Goal: Register for event/course

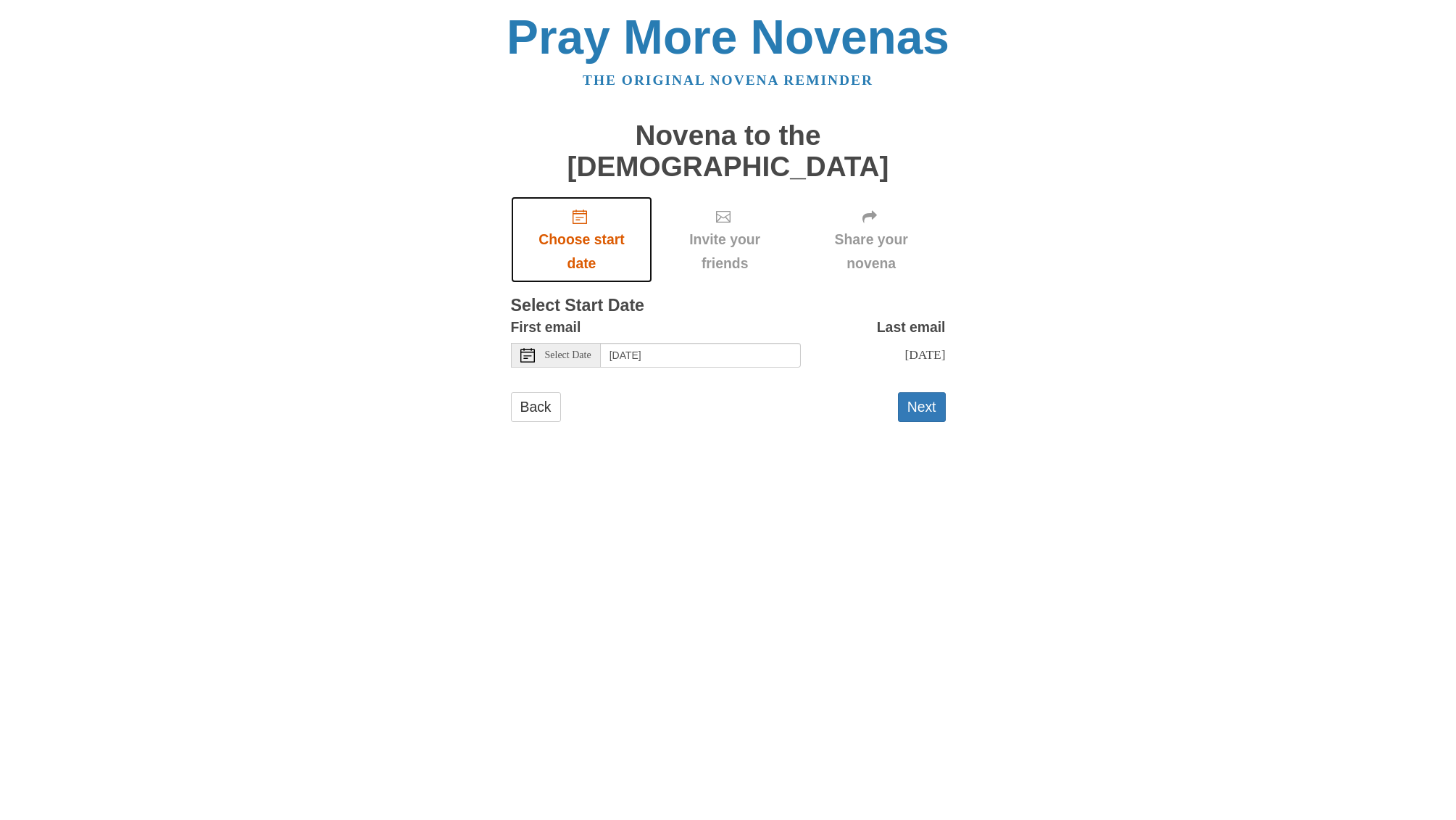
click at [583, 249] on span "Choose start date" at bounding box center [582, 252] width 113 height 48
click at [741, 368] on input "Wednesday, September 24th" at bounding box center [701, 356] width 200 height 25
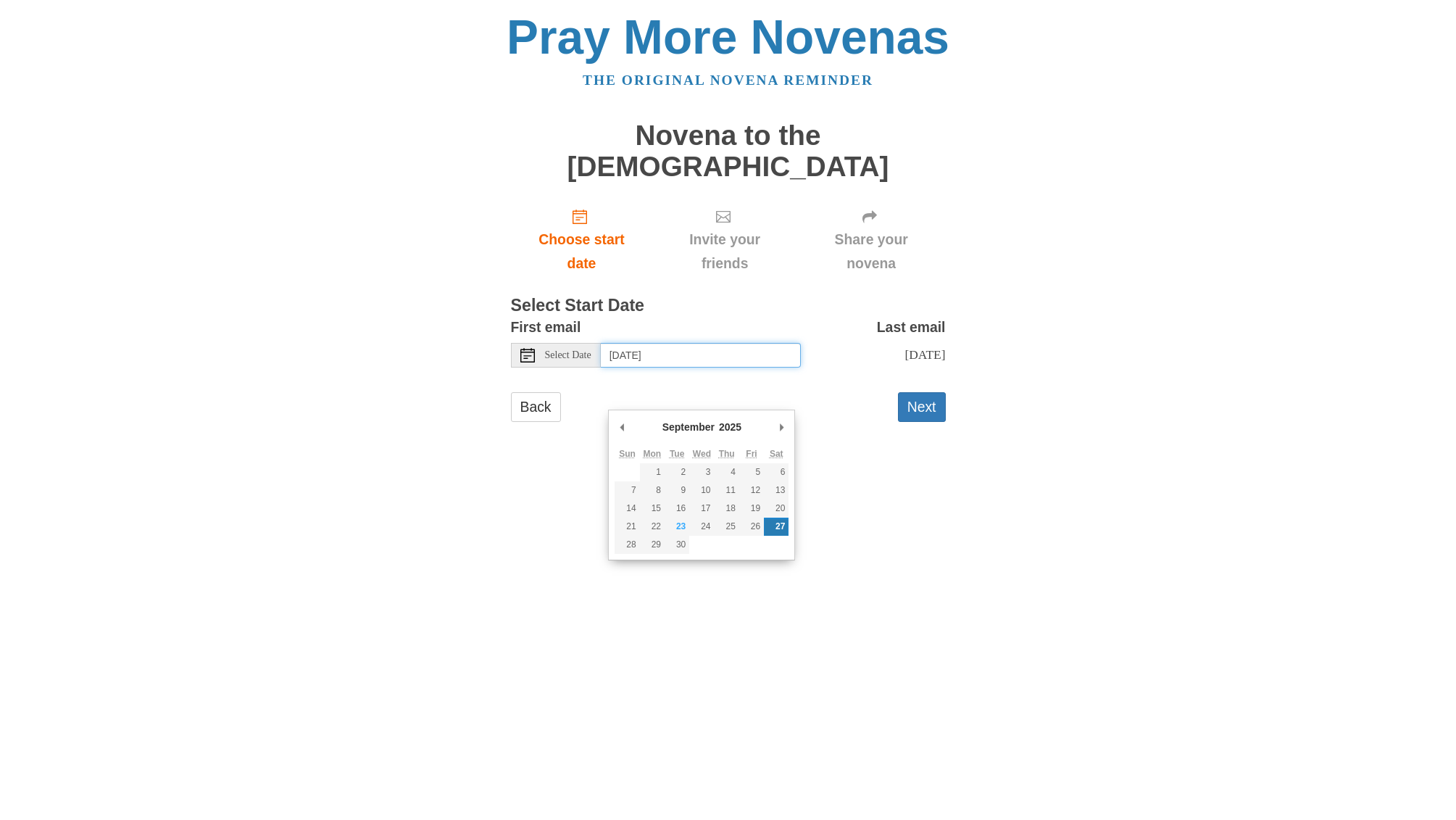
click at [723, 368] on input "Saturday, September 27th" at bounding box center [701, 356] width 200 height 25
type input "Monday, September 29th"
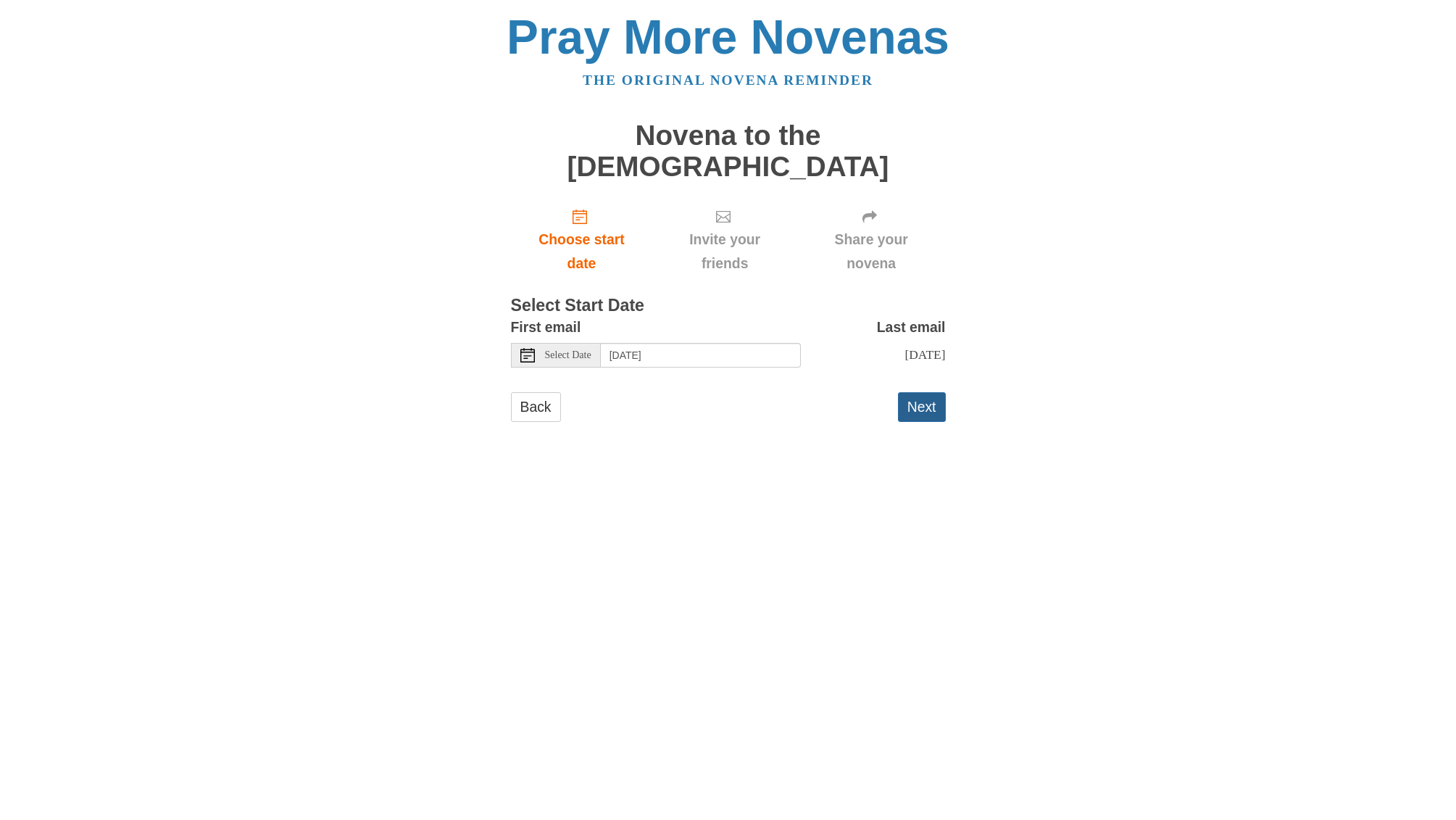
click at [922, 422] on button "Next" at bounding box center [922, 407] width 48 height 30
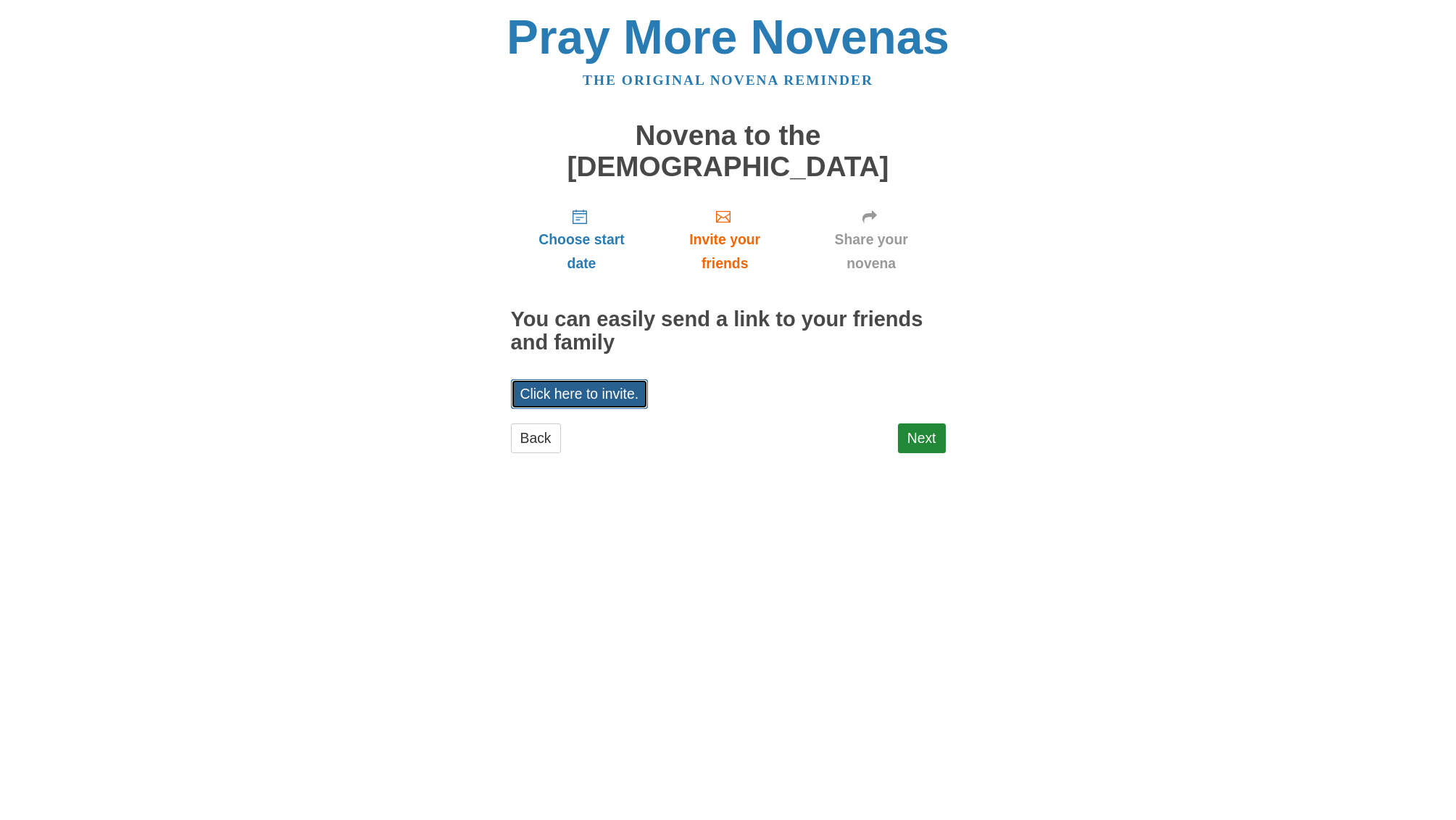
click at [636, 409] on link "Click here to invite." at bounding box center [579, 394] width 138 height 30
